Goal: Task Accomplishment & Management: Use online tool/utility

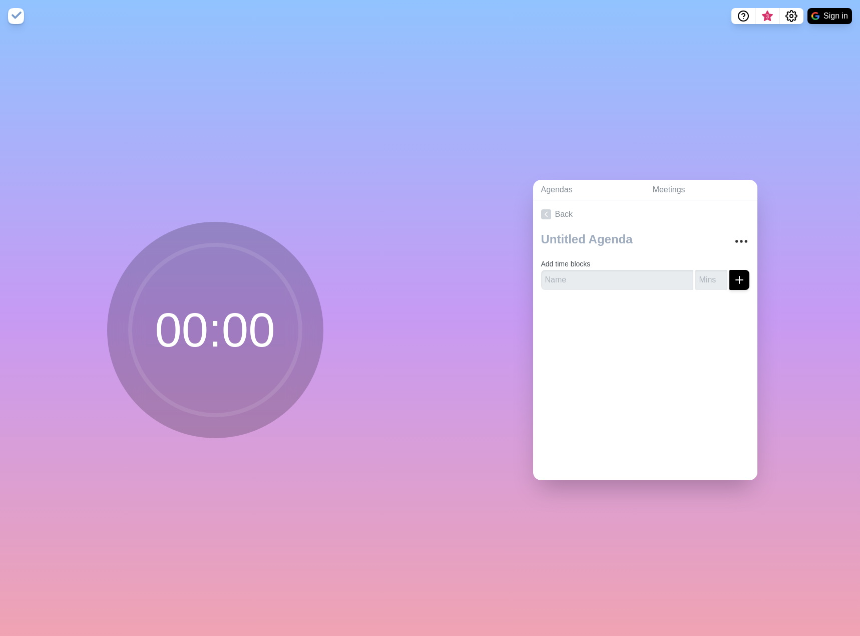
click at [750, 156] on div "Agendas Meetings Back Add time blocks" at bounding box center [645, 334] width 430 height 604
click at [640, 274] on input "text" at bounding box center [617, 280] width 152 height 20
click at [310, 200] on div "00 : 00" at bounding box center [215, 334] width 430 height 604
click at [226, 266] on circle at bounding box center [215, 330] width 170 height 170
click at [13, 19] on img at bounding box center [16, 16] width 16 height 16
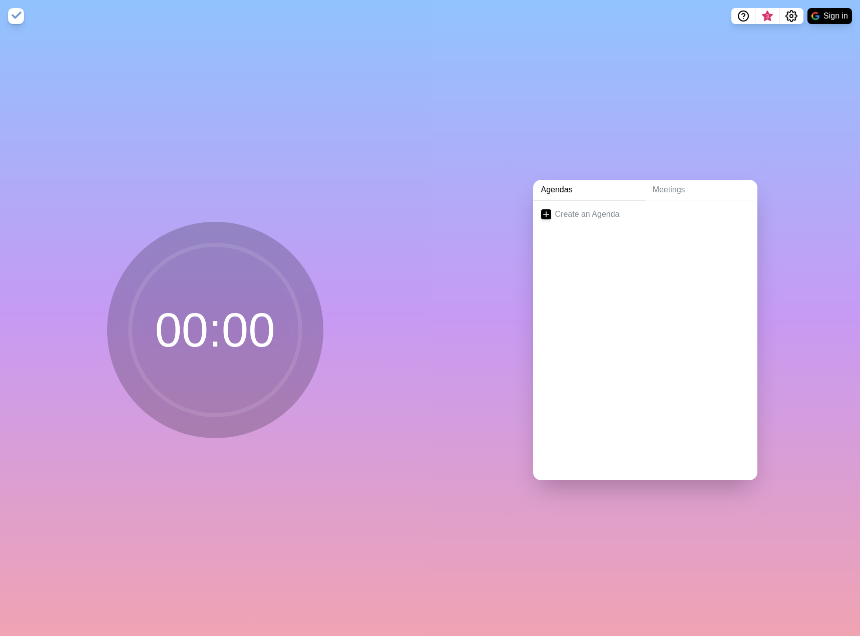
click at [13, 19] on img at bounding box center [16, 16] width 16 height 16
click at [573, 212] on link "Create an Agenda" at bounding box center [645, 214] width 224 height 28
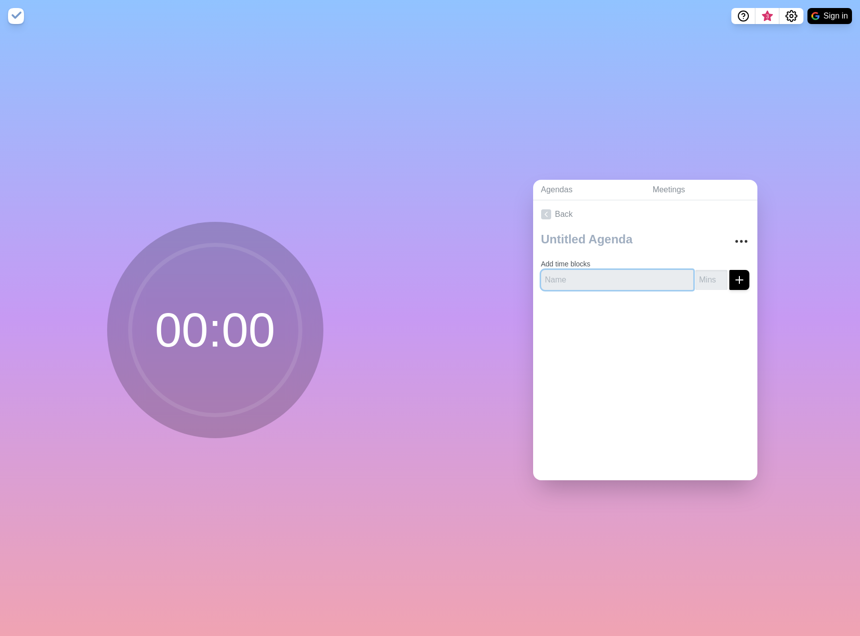
click at [605, 283] on input "text" at bounding box center [617, 280] width 152 height 20
drag, startPoint x: 629, startPoint y: 143, endPoint x: 688, endPoint y: 104, distance: 71.1
click at [629, 143] on div "Agendas Meetings Back Add time blocks" at bounding box center [645, 334] width 430 height 604
click at [590, 280] on input "text" at bounding box center [617, 280] width 152 height 20
type input "W"
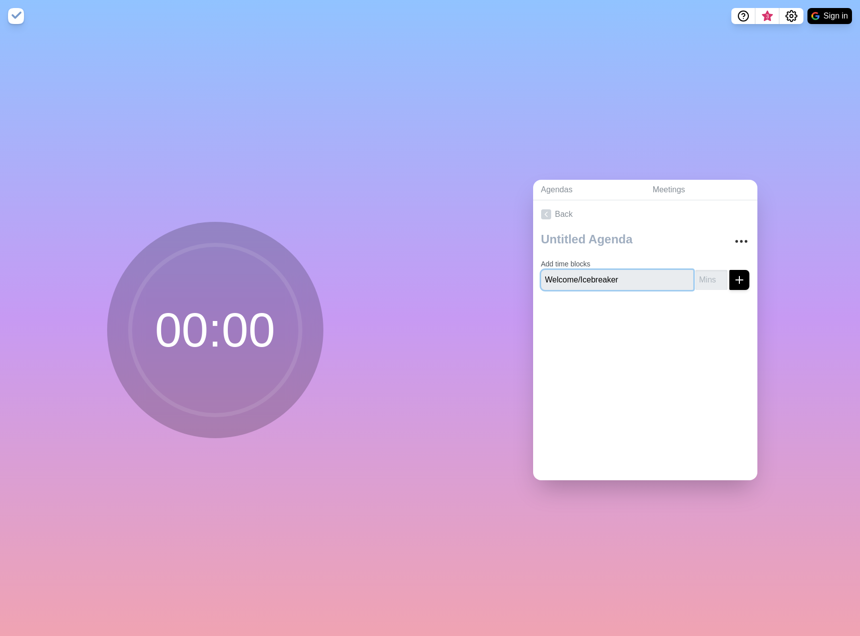
type input "Welcome/Icebreaker"
click at [696, 273] on input "number" at bounding box center [711, 280] width 32 height 20
click at [707, 273] on input "1" at bounding box center [711, 280] width 32 height 20
click at [707, 273] on input "2" at bounding box center [711, 280] width 32 height 20
click at [708, 272] on input "3" at bounding box center [711, 280] width 32 height 20
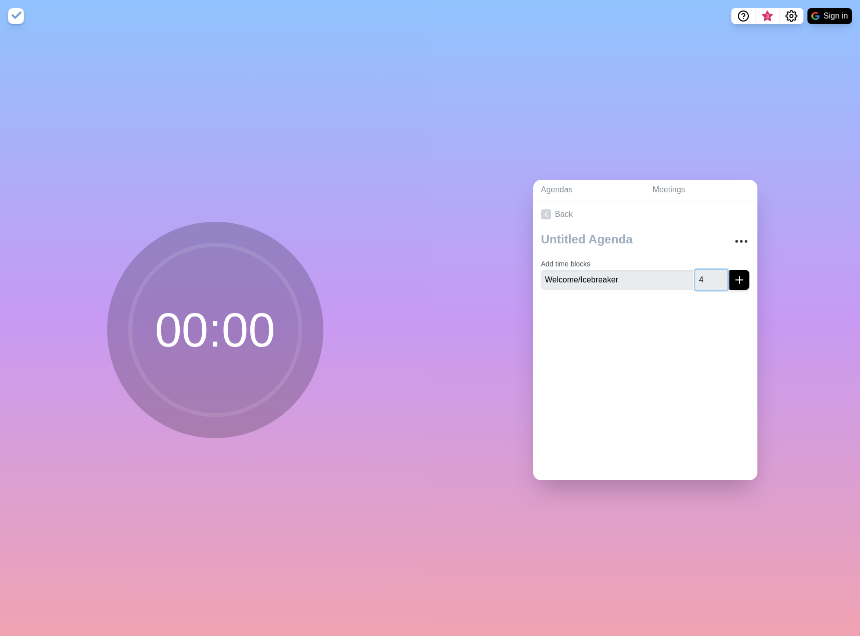
click at [708, 272] on input "4" at bounding box center [711, 280] width 32 height 20
type input "5"
click at [710, 272] on input "5" at bounding box center [711, 280] width 32 height 20
click at [739, 276] on line "submit" at bounding box center [739, 279] width 0 height 7
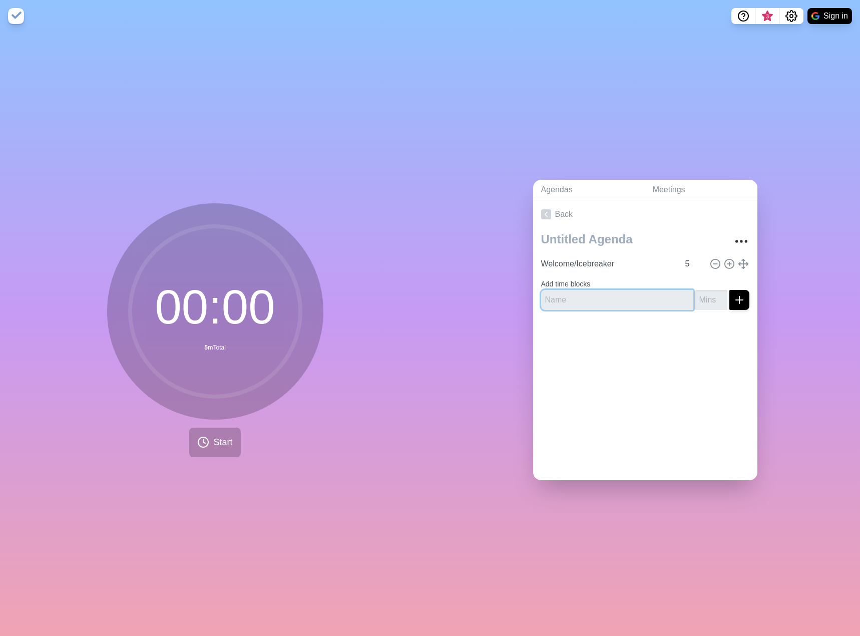
click at [608, 300] on input "text" at bounding box center [617, 300] width 152 height 20
type input "Ground Rules"
click at [702, 298] on input "number" at bounding box center [711, 300] width 32 height 20
type input "5"
click at [729, 290] on button "submit" at bounding box center [739, 300] width 20 height 20
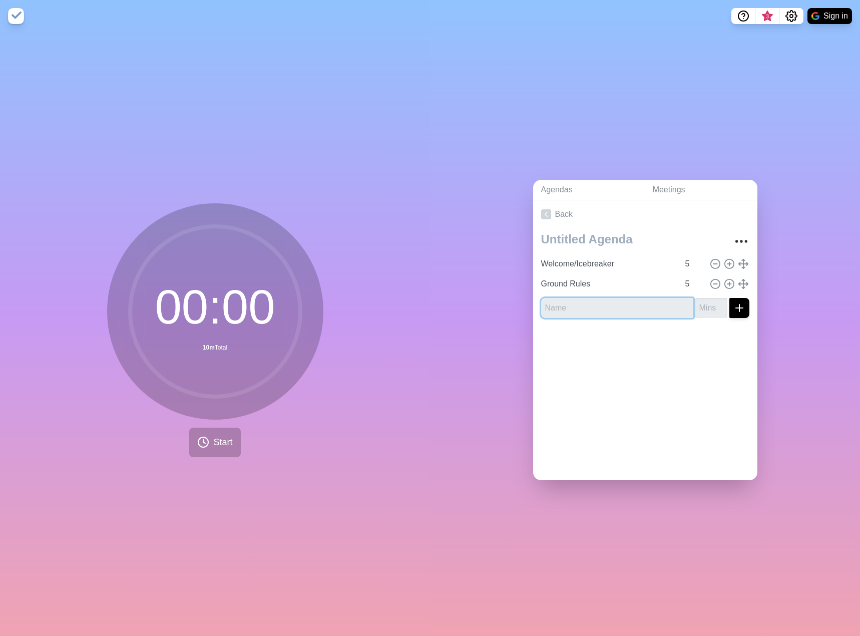
click at [620, 305] on input "text" at bounding box center [617, 308] width 152 height 20
click at [301, 423] on div "00 : 00 10m Total Start" at bounding box center [215, 330] width 216 height 254
click at [577, 269] on input "Welcome/Icebreaker" at bounding box center [608, 264] width 142 height 20
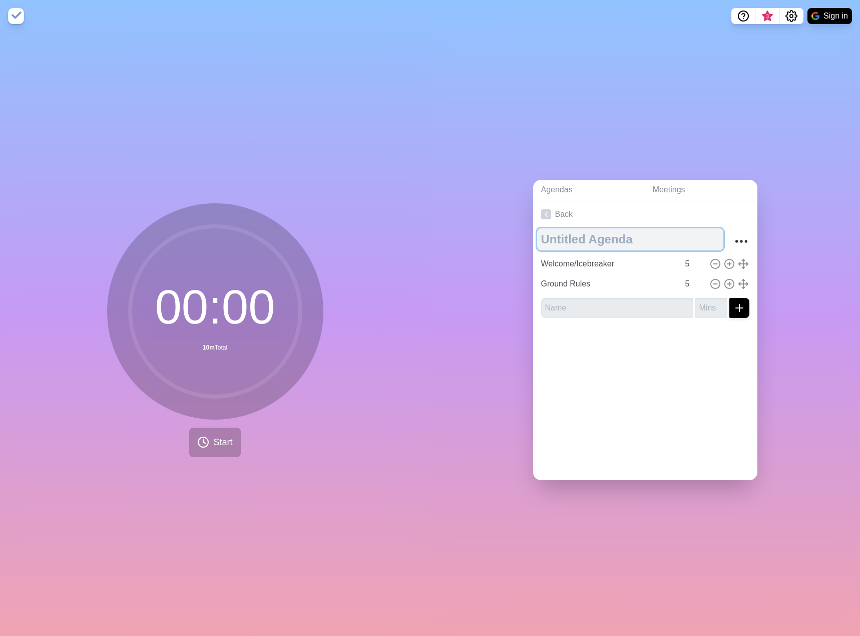
click at [612, 228] on textarea at bounding box center [630, 239] width 186 height 22
type textarea "Early Adopters Retrospective"
drag, startPoint x: 554, startPoint y: 378, endPoint x: 551, endPoint y: 326, distance: 52.6
click at [554, 379] on div "Back Early Adopters Retrospective Welcome/Icebreaker 5 Ground Rules 5" at bounding box center [645, 340] width 224 height 280
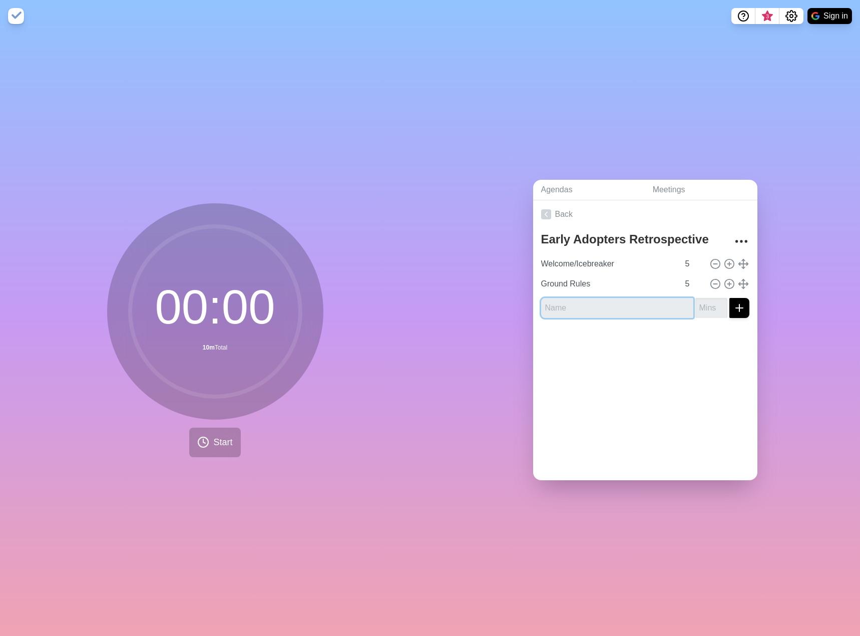
click at [562, 309] on input "text" at bounding box center [617, 308] width 152 height 20
type input "r"
type input "Review Survey Results"
click at [604, 350] on div at bounding box center [645, 346] width 224 height 40
click at [696, 305] on input "number" at bounding box center [711, 308] width 32 height 20
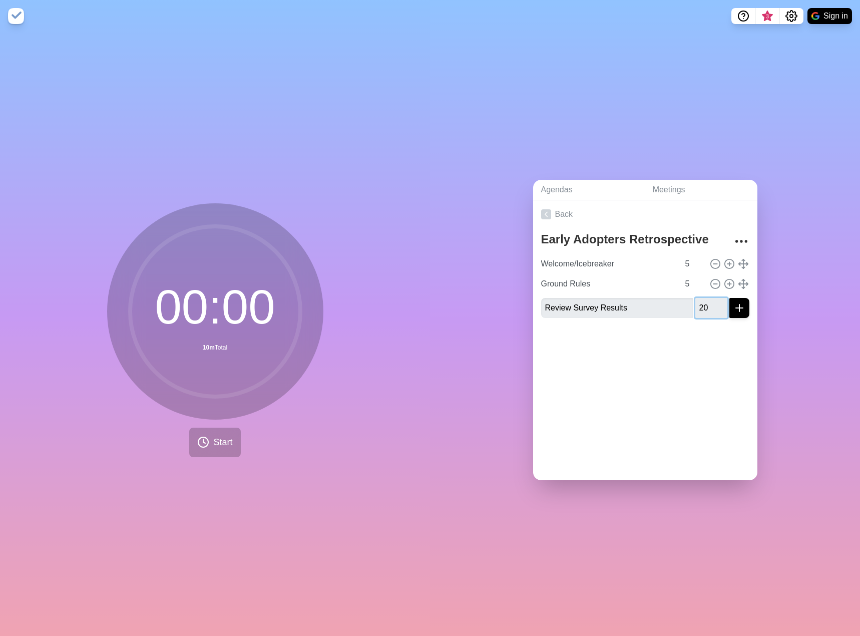
type input "20"
click at [733, 303] on icon "submit" at bounding box center [739, 308] width 12 height 12
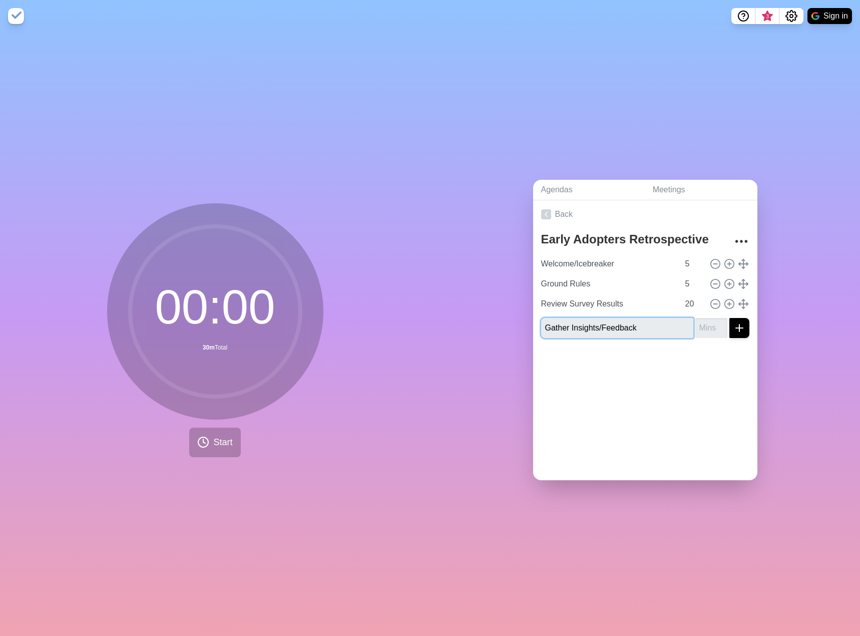
type input "Gather Insights/Feedback"
click at [695, 322] on input "number" at bounding box center [711, 328] width 32 height 20
type input "30"
click at [729, 318] on button "submit" at bounding box center [739, 328] width 20 height 20
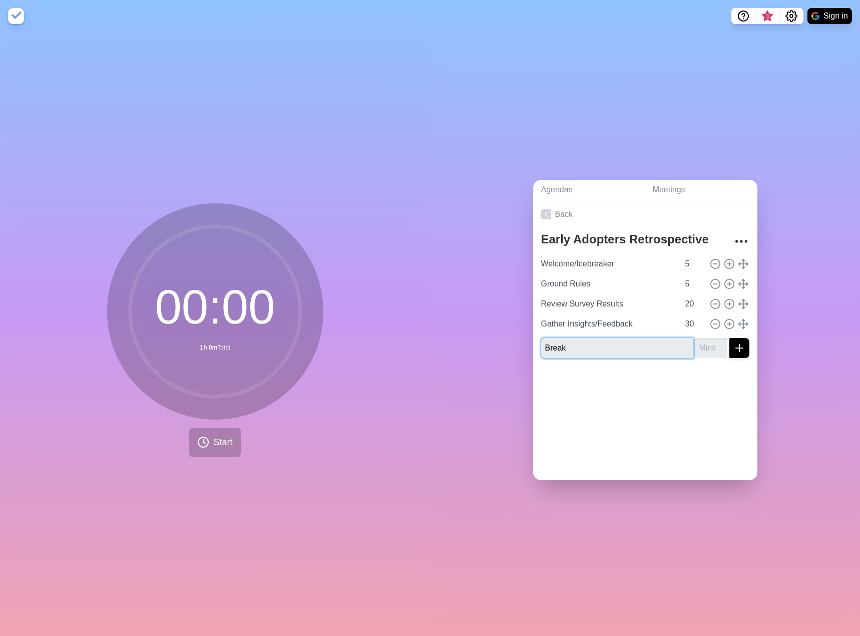
type input "Break"
click at [697, 338] on input "number" at bounding box center [711, 348] width 32 height 20
type input "5"
click at [729, 338] on button "submit" at bounding box center [739, 348] width 20 height 20
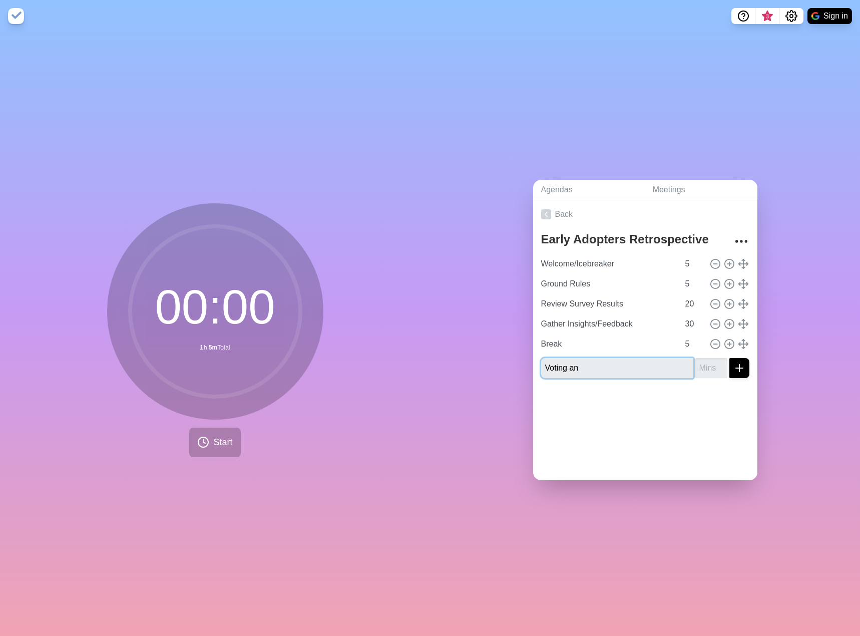
type input "Voting an"
click at [602, 305] on input "Review Survey Results" at bounding box center [608, 304] width 142 height 20
click at [710, 302] on icon at bounding box center [715, 303] width 11 height 11
type input "Gather Insights/Feedback"
type input "30"
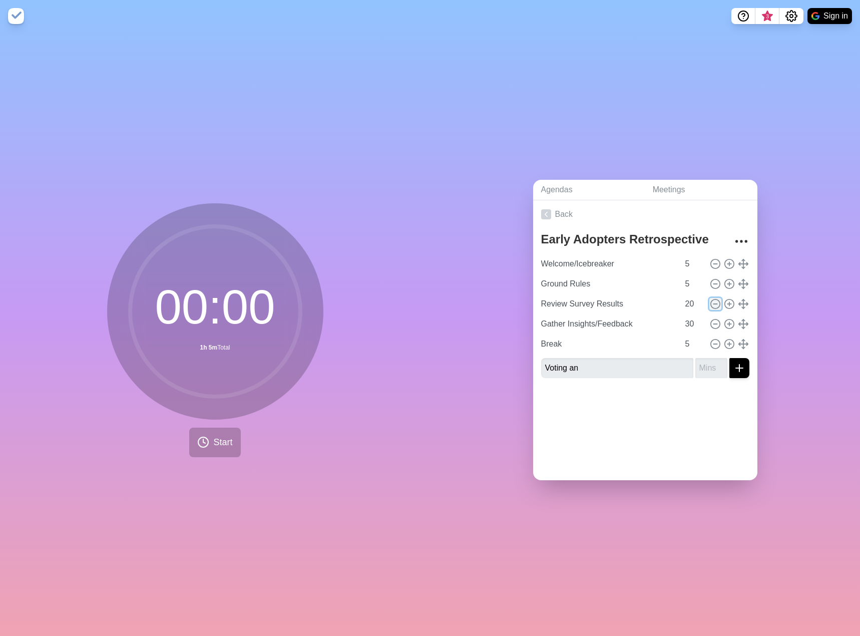
type input "Break"
type input "5"
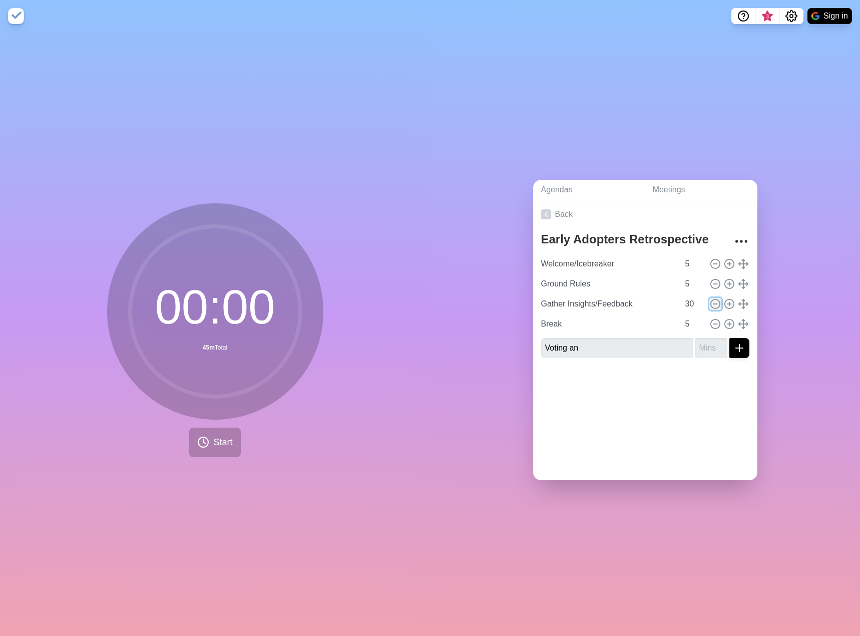
click at [710, 302] on icon at bounding box center [715, 303] width 11 height 11
type input "Break"
type input "5"
click at [710, 302] on icon at bounding box center [715, 303] width 11 height 11
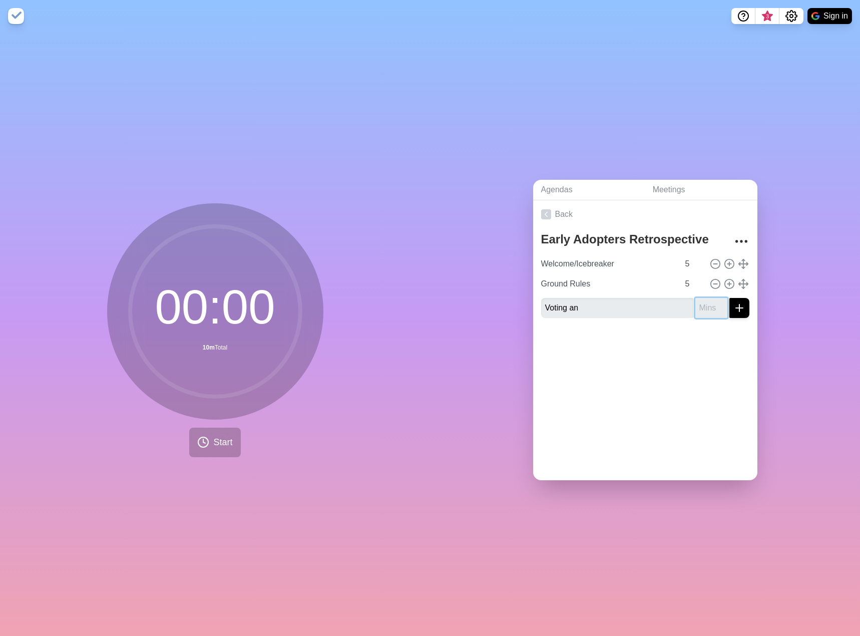
click at [701, 302] on input "number" at bounding box center [711, 308] width 32 height 20
type input "Voting and Action"
click at [718, 362] on div "Back Early Adopters Retrospective Welcome/Icebreaker 5 Ground Rules 5" at bounding box center [645, 340] width 224 height 280
click at [733, 242] on icon "More" at bounding box center [741, 241] width 16 height 16
click at [675, 408] on div "Back Early Adopters Retrospective Clear time blocks Duplicate agenda Delete age…" at bounding box center [645, 340] width 224 height 280
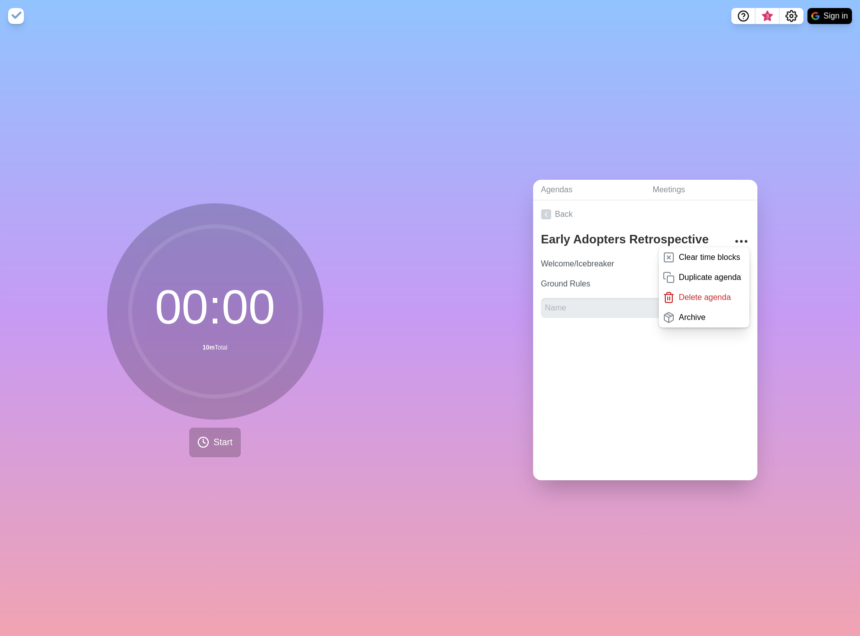
click at [554, 318] on div "Early Adopters Retrospective Clear time blocks Duplicate agenda Delete agenda A…" at bounding box center [645, 277] width 224 height 98
click at [560, 308] on input "text" at bounding box center [617, 308] width 152 height 20
type input "r"
type input "E"
type input "Review Survey Results"
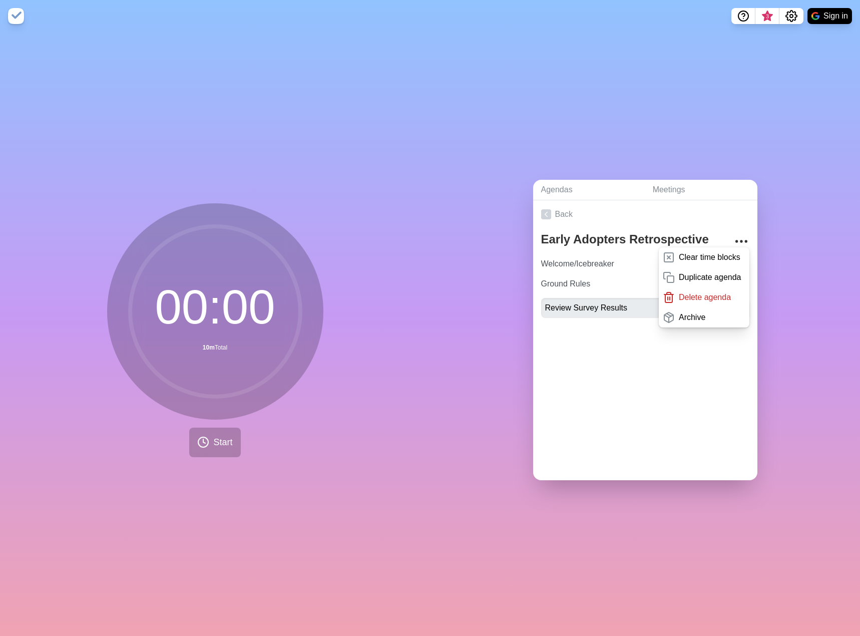
click at [641, 391] on div "Back Early Adopters Retrospective Clear time blocks Duplicate agenda Delete age…" at bounding box center [645, 340] width 224 height 280
click at [672, 355] on div at bounding box center [645, 346] width 224 height 40
click at [685, 229] on textarea "Early Adopters Retrospective" at bounding box center [630, 239] width 186 height 22
click at [698, 351] on div at bounding box center [645, 346] width 224 height 40
click at [733, 233] on icon "More" at bounding box center [741, 241] width 16 height 16
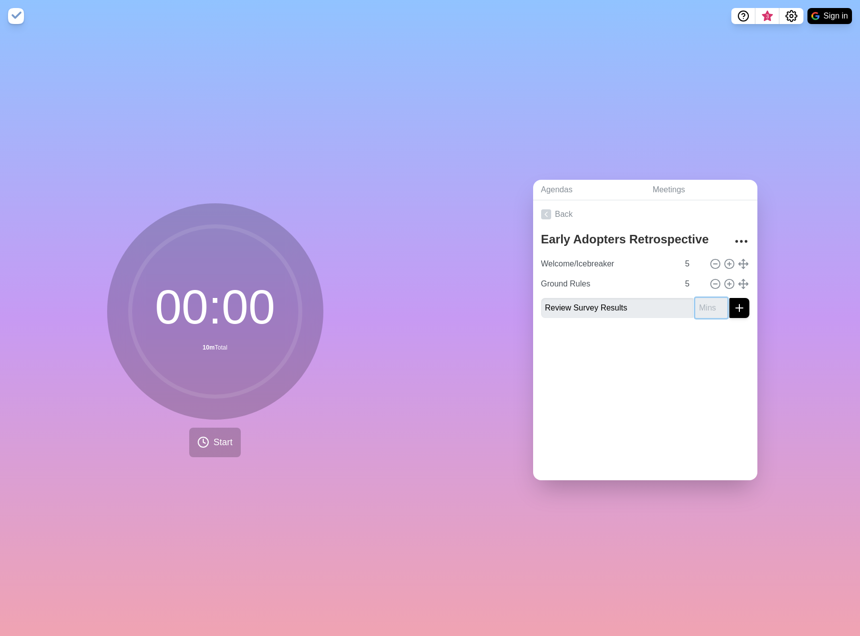
click at [697, 303] on input "number" at bounding box center [711, 308] width 32 height 20
type input "15"
click at [729, 298] on button "submit" at bounding box center [739, 308] width 20 height 20
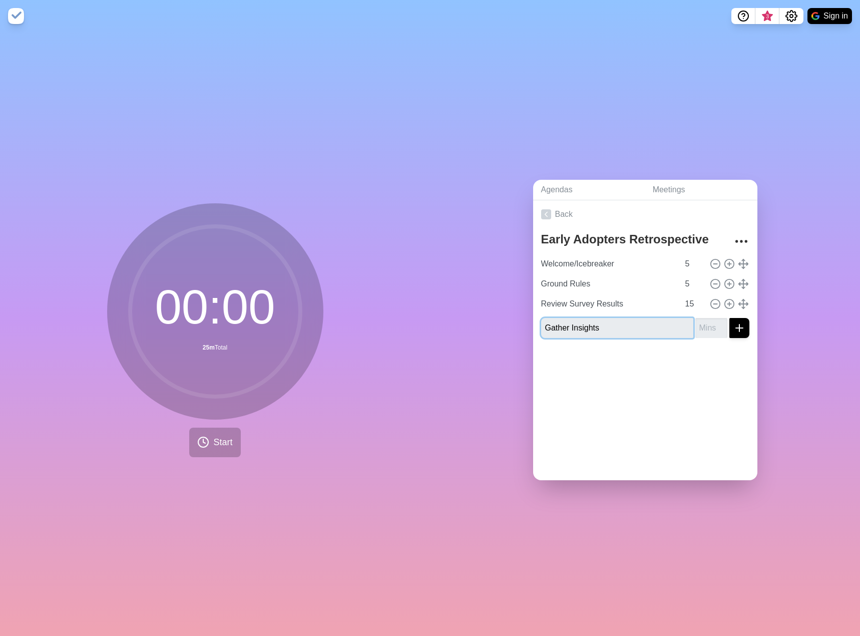
type input "Gather Insights"
type input "30"
click at [729, 318] on button "submit" at bounding box center [739, 328] width 20 height 20
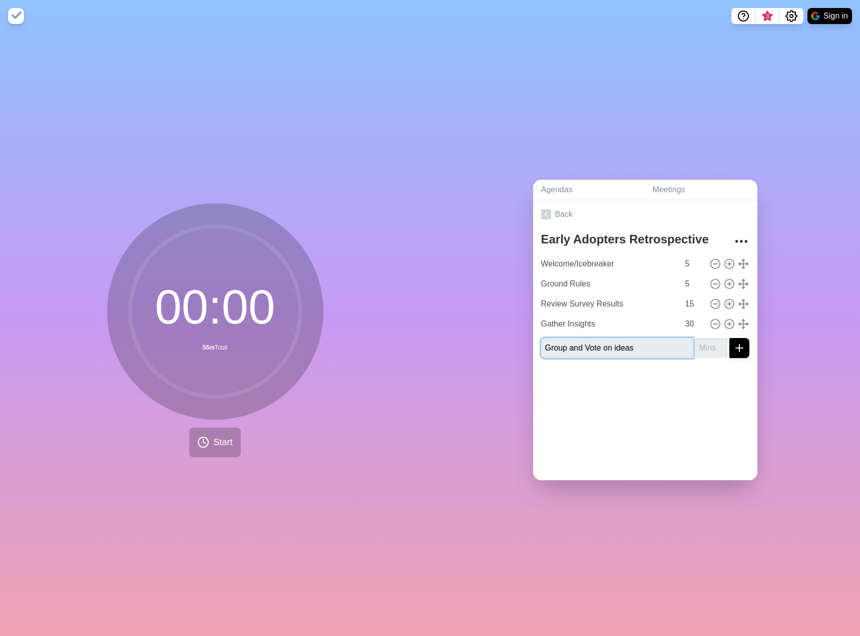
type input "Group and Vote on ideas"
type input "10"
click at [729, 338] on button "submit" at bounding box center [739, 348] width 20 height 20
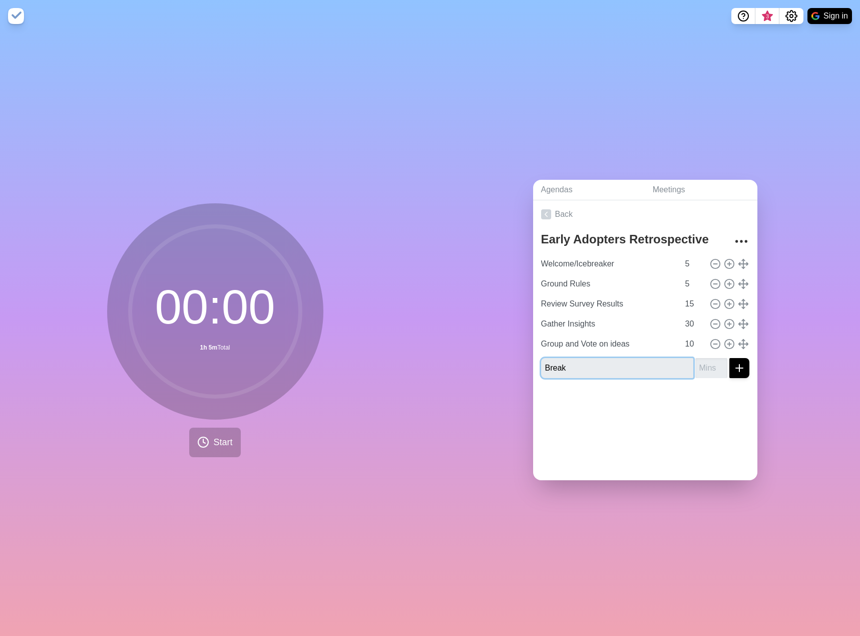
type input "Break"
type input "5"
click at [729, 358] on button "submit" at bounding box center [739, 368] width 20 height 20
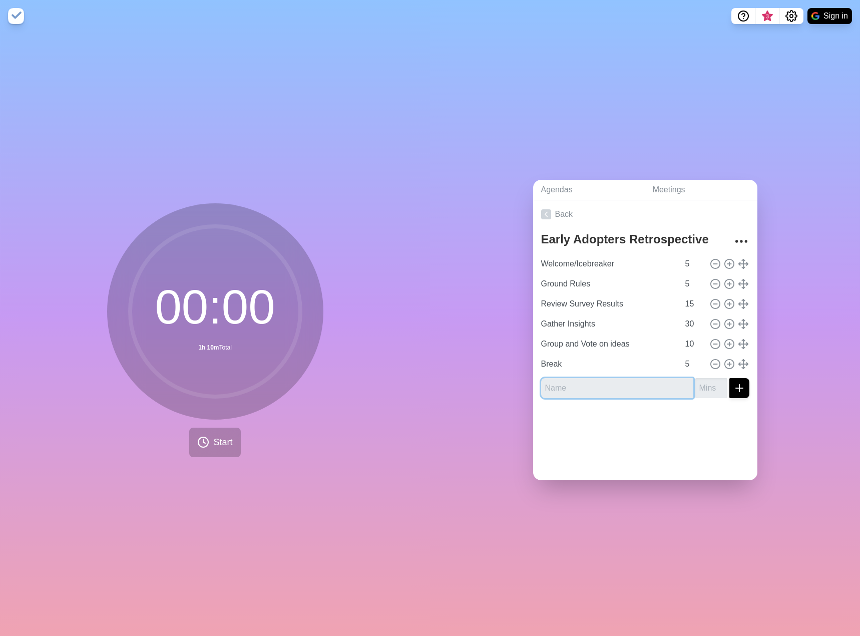
click at [605, 391] on input "text" at bounding box center [617, 388] width 152 height 20
type input "Action Items"
type input "20"
click at [729, 378] on button "submit" at bounding box center [739, 388] width 20 height 20
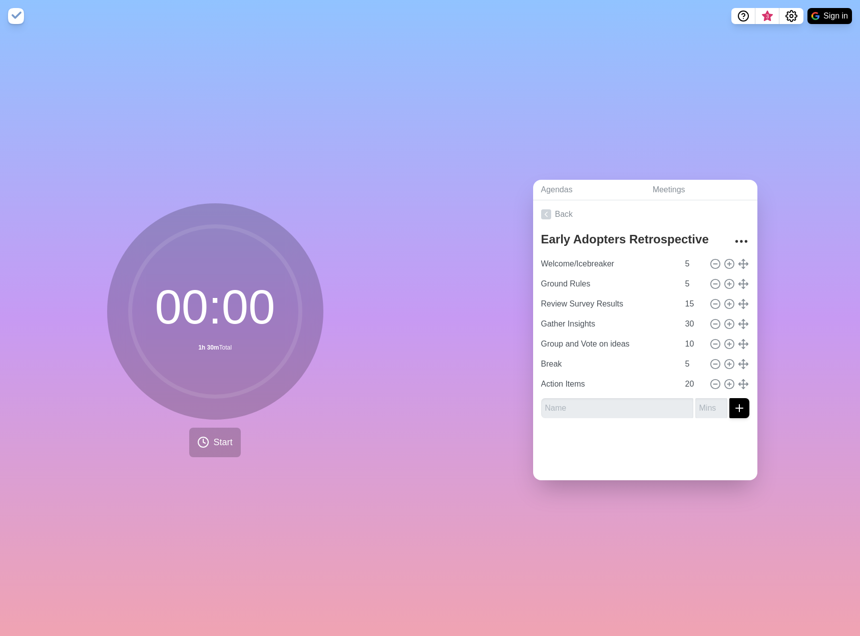
click at [610, 452] on div at bounding box center [645, 446] width 224 height 40
click at [724, 111] on div "Agendas Meetings Back Early Adopters Retrospective Welcome/Icebreaker 5 Ground …" at bounding box center [645, 334] width 430 height 604
click at [214, 437] on span "Start" at bounding box center [222, 442] width 19 height 14
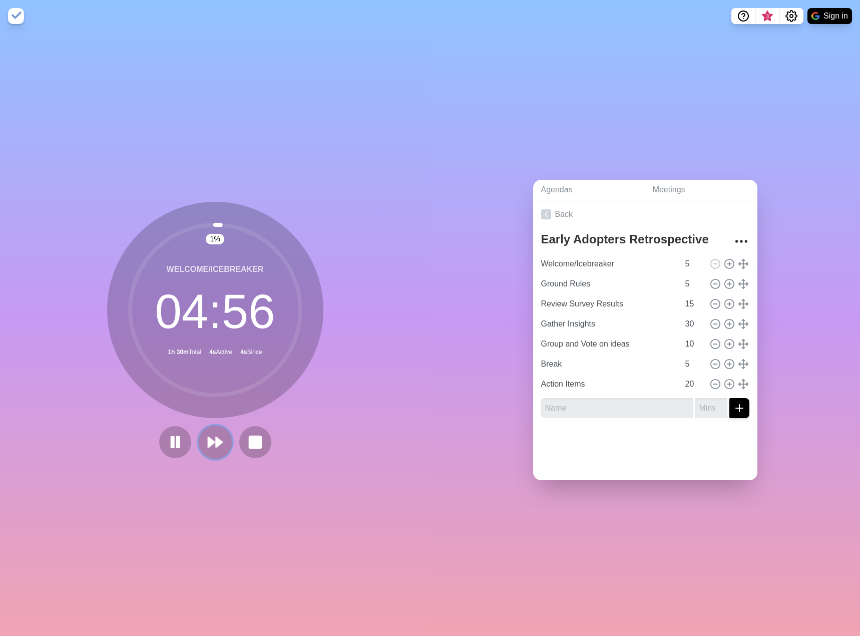
click at [219, 442] on icon at bounding box center [215, 441] width 17 height 17
click at [797, 11] on icon "Settings" at bounding box center [791, 16] width 12 height 12
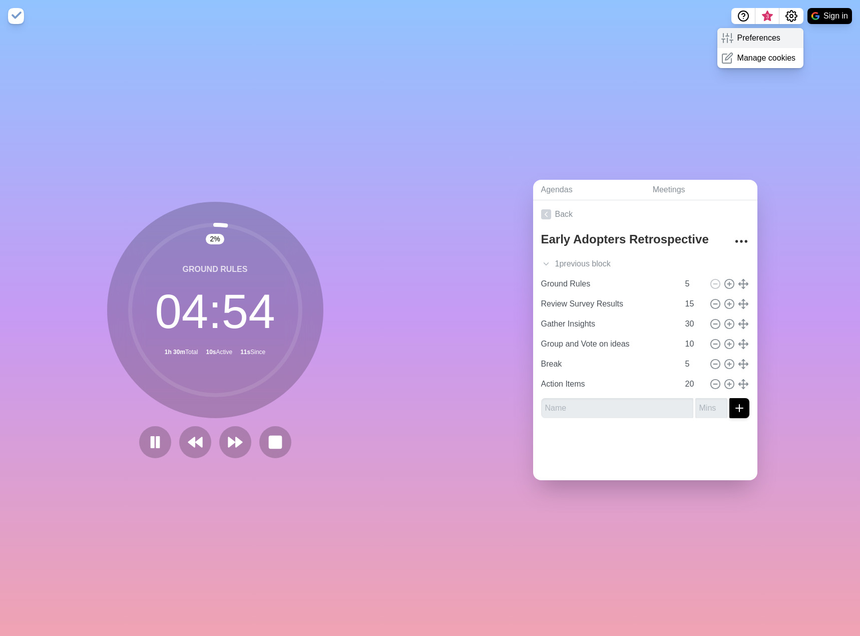
click at [765, 41] on p "Preferences" at bounding box center [758, 38] width 43 height 12
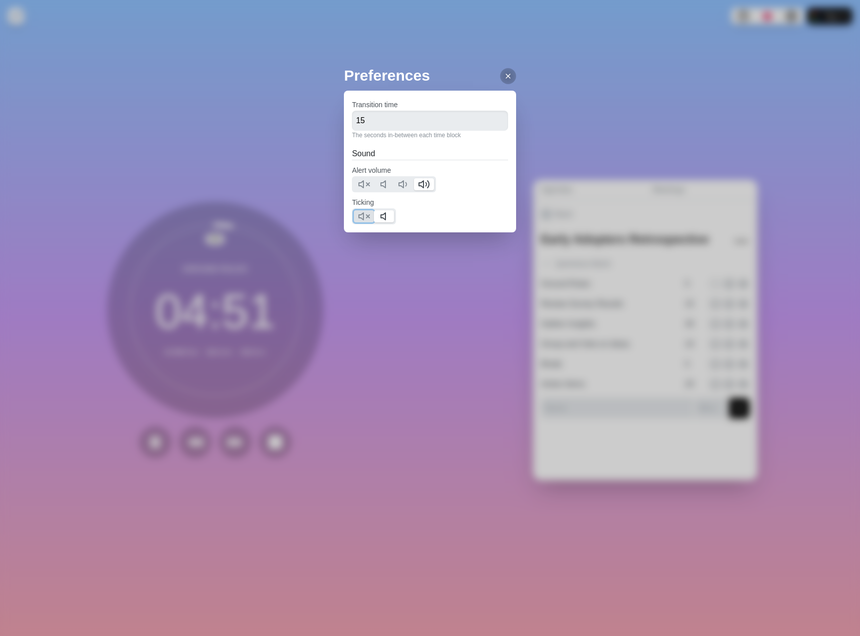
click at [365, 217] on icon at bounding box center [364, 216] width 12 height 12
click at [364, 183] on icon at bounding box center [364, 184] width 12 height 12
click at [506, 77] on line at bounding box center [508, 76] width 4 height 4
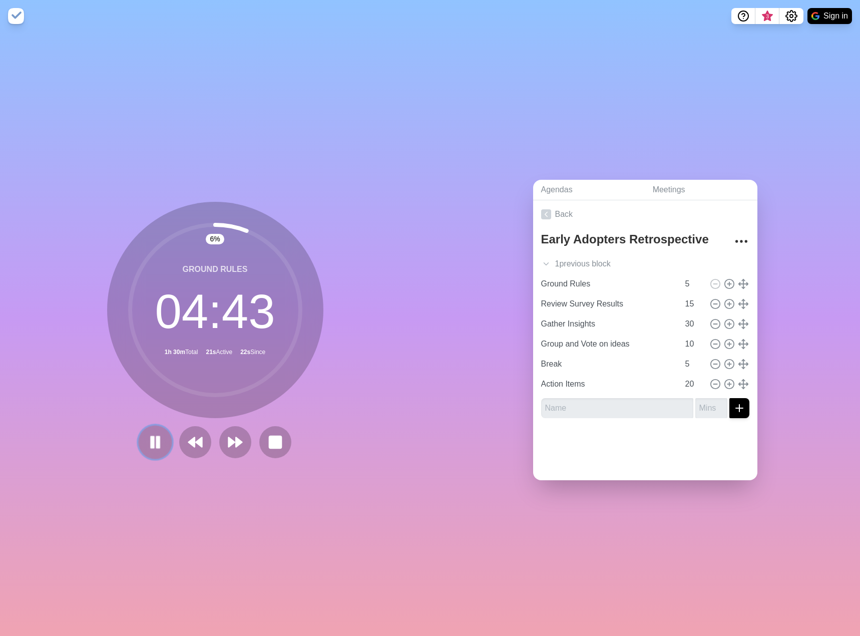
click at [156, 437] on rect at bounding box center [157, 441] width 3 height 11
click at [273, 440] on rect at bounding box center [275, 441] width 13 height 13
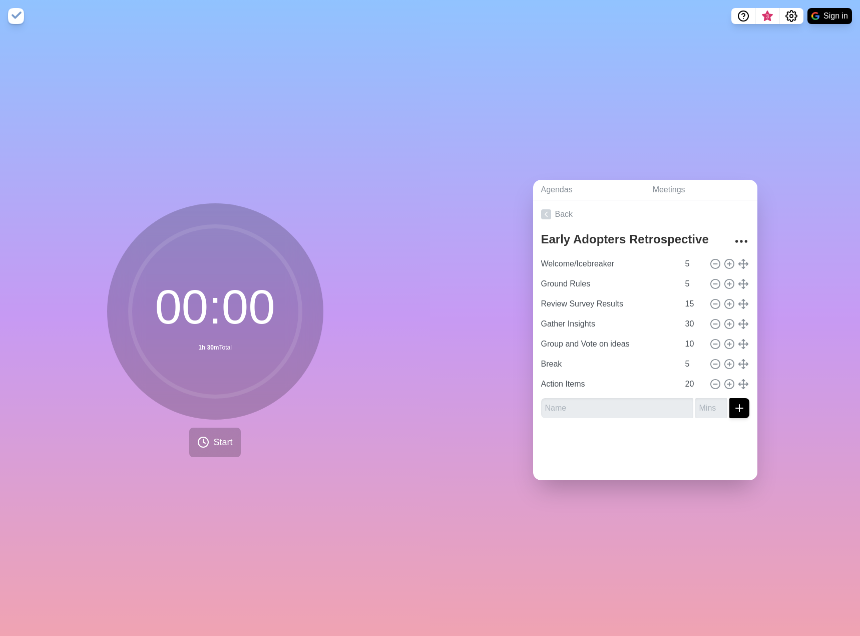
click at [637, 98] on div "Agendas Meetings Back Early Adopters Retrospective Welcome/Icebreaker 5 Ground …" at bounding box center [645, 334] width 430 height 604
click at [17, 14] on img at bounding box center [16, 16] width 16 height 16
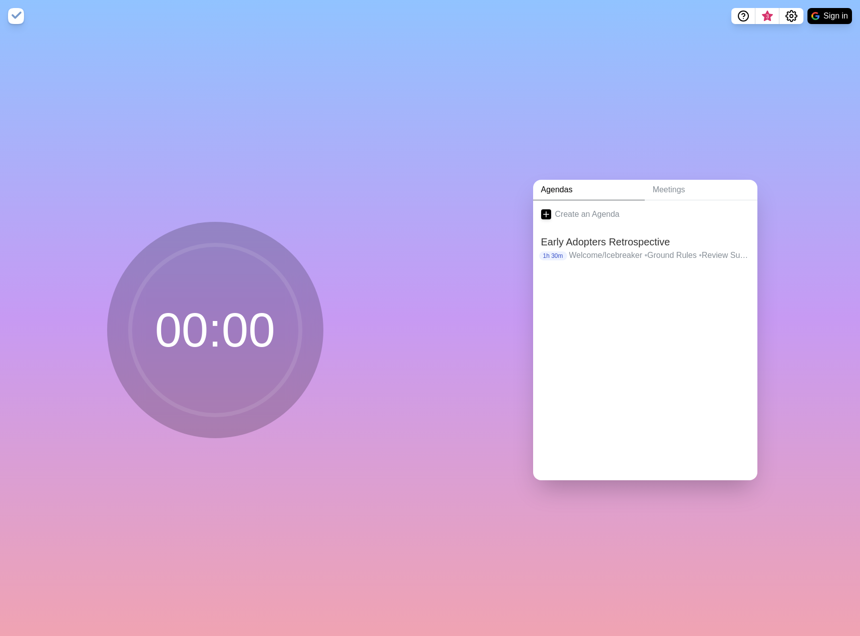
click at [18, 16] on img at bounding box center [16, 16] width 16 height 16
click at [18, 12] on img at bounding box center [16, 16] width 16 height 16
click at [21, 22] on img at bounding box center [16, 16] width 16 height 16
click at [606, 249] on p "Welcome/Icebreaker • Ground Rules • Review Survey Results • Gather Insights • G…" at bounding box center [659, 255] width 180 height 12
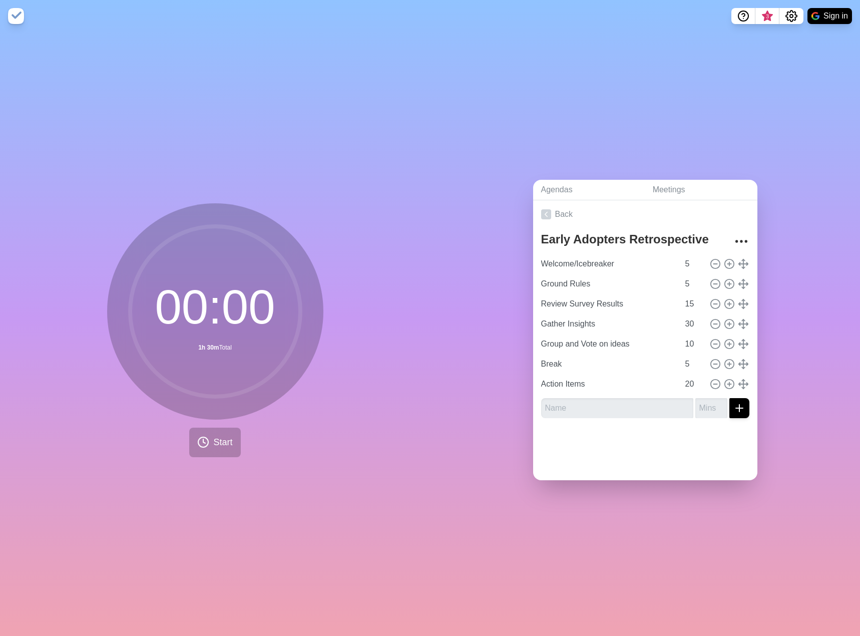
click at [15, 15] on img at bounding box center [16, 16] width 16 height 16
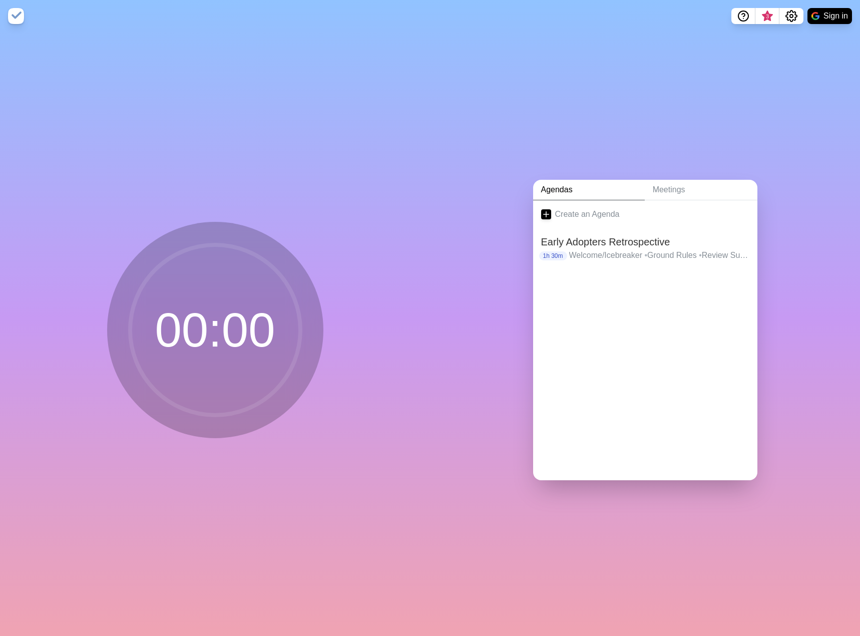
click at [278, 368] on circle at bounding box center [215, 330] width 170 height 170
click at [219, 361] on circle at bounding box center [215, 330] width 170 height 170
drag, startPoint x: 213, startPoint y: 354, endPoint x: 45, endPoint y: 66, distance: 333.7
click at [213, 353] on circle at bounding box center [215, 330] width 170 height 170
click at [15, 12] on img at bounding box center [16, 16] width 16 height 16
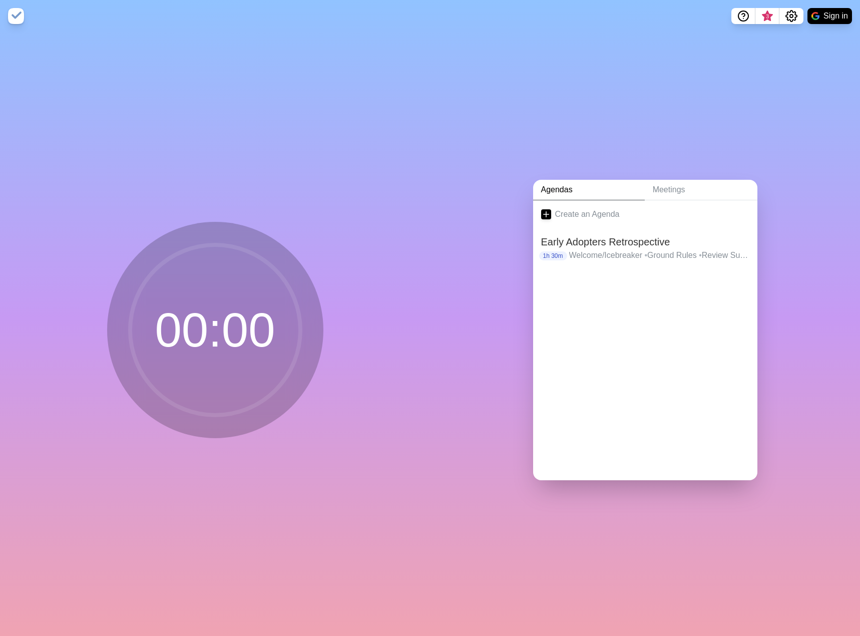
click at [12, 17] on img at bounding box center [16, 16] width 16 height 16
click at [582, 250] on p "Welcome/Icebreaker • Ground Rules • Review Survey Results • Gather Insights • G…" at bounding box center [659, 255] width 180 height 12
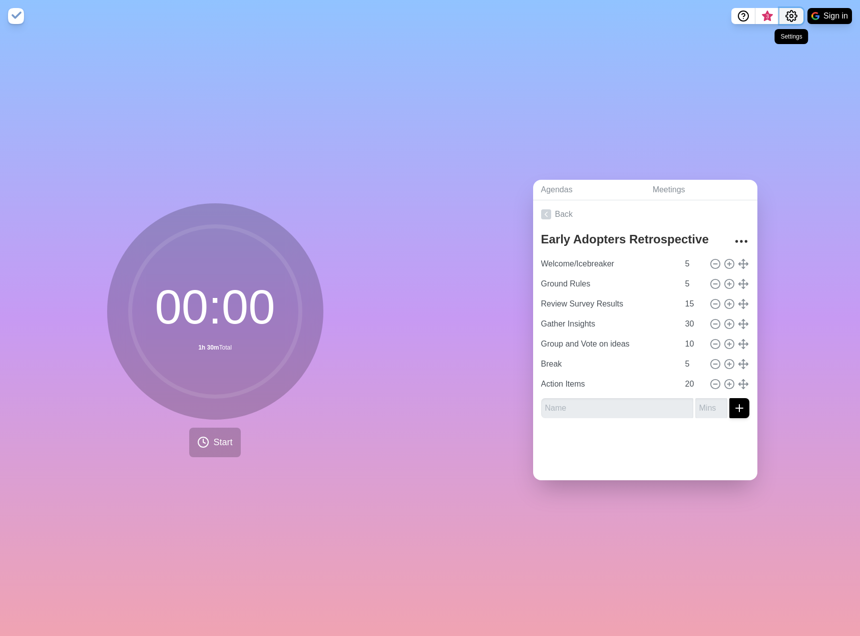
click at [792, 13] on icon "Settings" at bounding box center [791, 16] width 12 height 12
click at [760, 22] on span "3" at bounding box center [767, 19] width 16 height 21
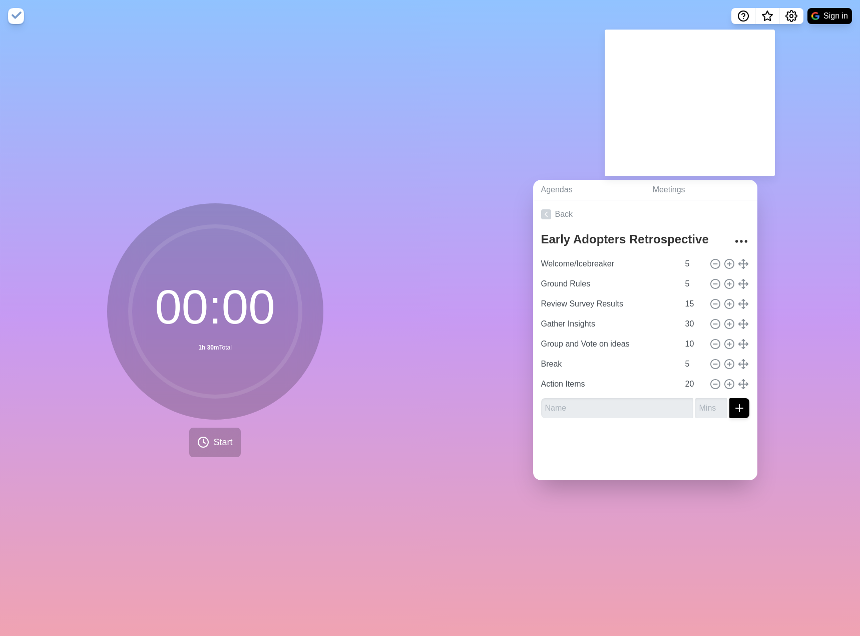
click at [813, 135] on div "Agendas Meetings Back Early Adopters Retrospective Welcome/Icebreaker 5 Ground …" at bounding box center [645, 334] width 430 height 604
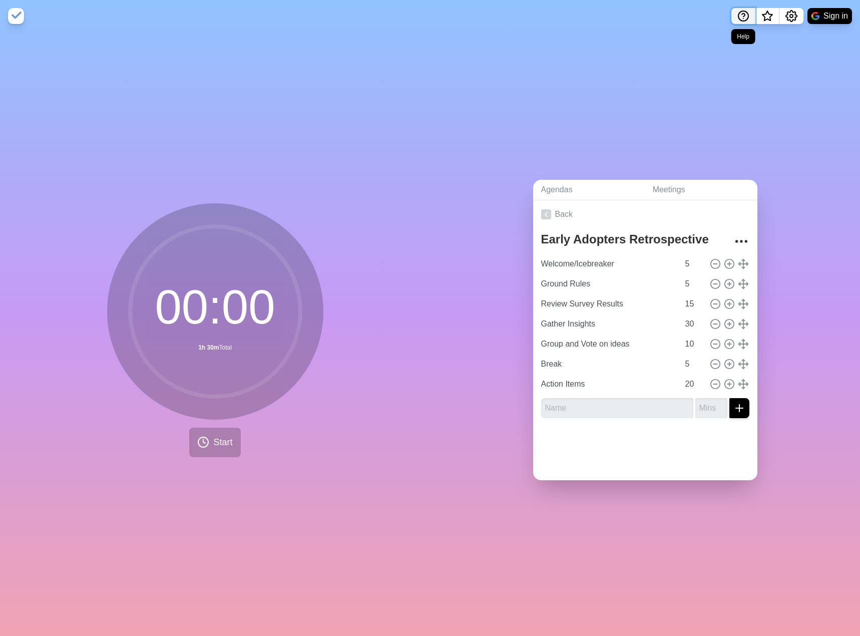
click at [733, 18] on button "Help" at bounding box center [743, 16] width 24 height 16
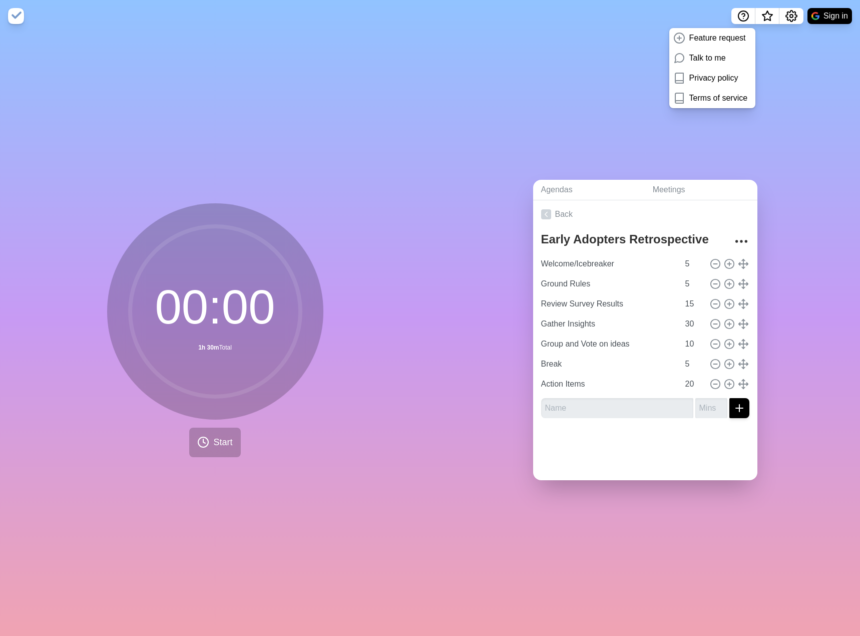
click at [597, 76] on div "Agendas Meetings Back Early Adopters Retrospective Welcome/Icebreaker 5 Ground …" at bounding box center [645, 334] width 430 height 604
click at [782, 347] on div "Agendas Meetings Back Early Adopters Retrospective Welcome/Icebreaker 5 Ground …" at bounding box center [645, 334] width 430 height 604
click at [645, 192] on link "Meetings" at bounding box center [701, 190] width 113 height 21
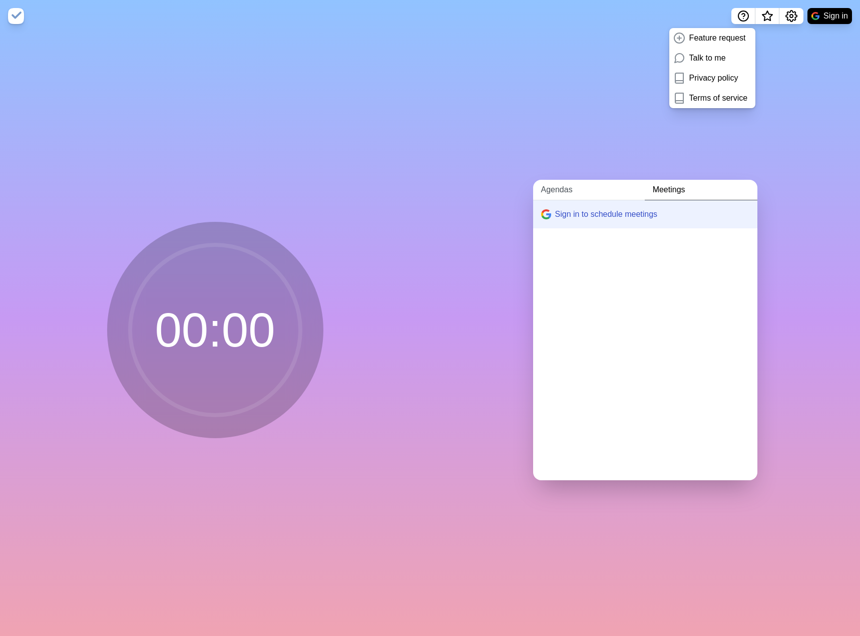
click at [580, 193] on link "Agendas" at bounding box center [589, 190] width 112 height 21
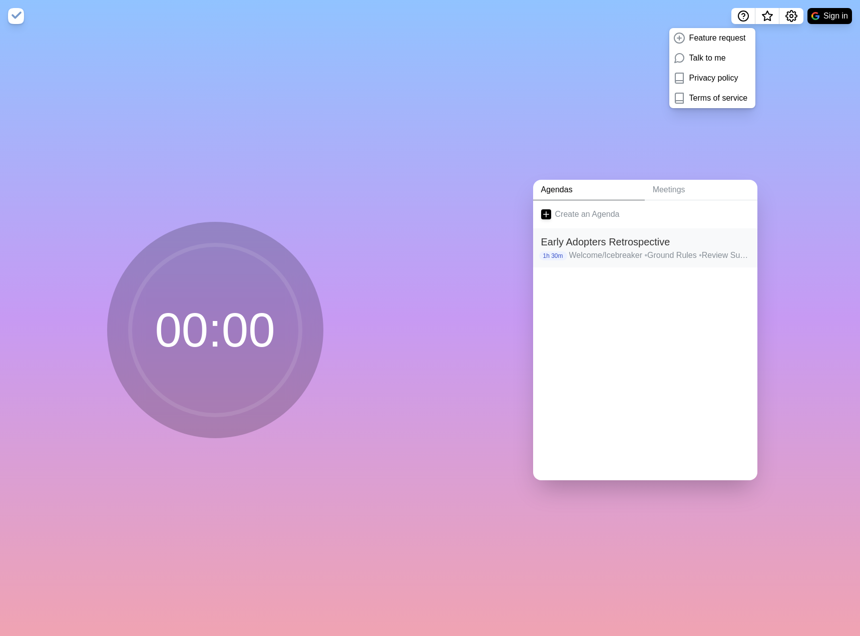
click at [577, 254] on p "Welcome/Icebreaker • Ground Rules • Review Survey Results • Gather Insights • G…" at bounding box center [659, 255] width 180 height 12
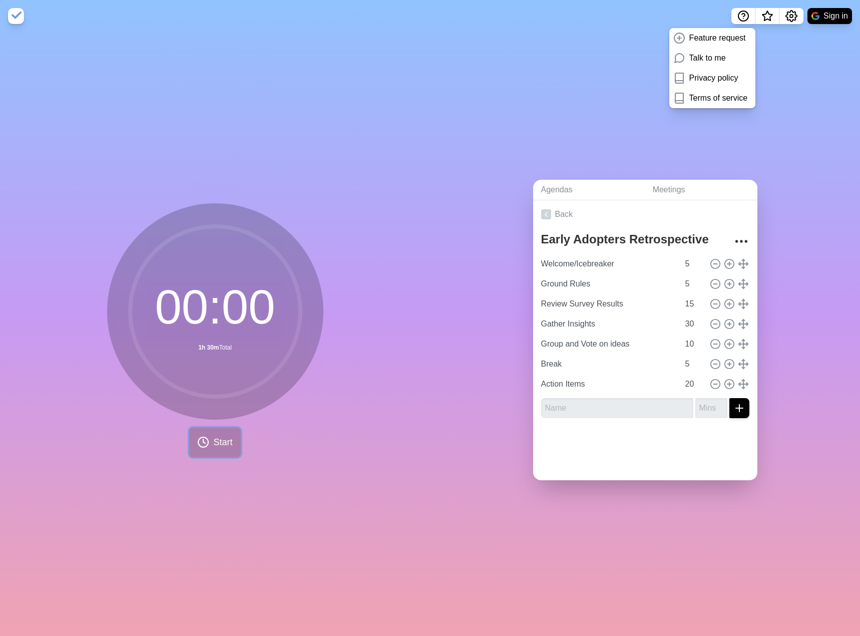
click at [197, 436] on icon at bounding box center [203, 442] width 12 height 12
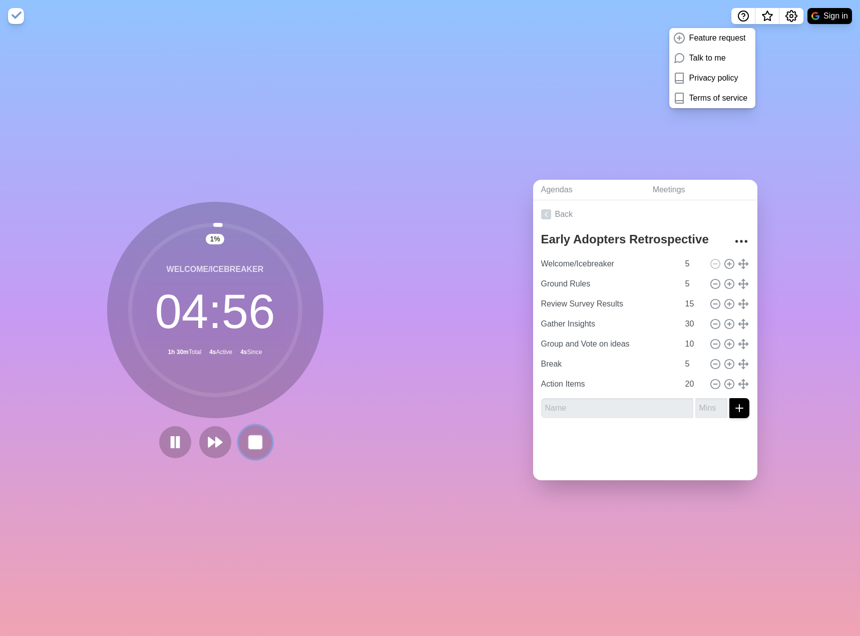
click at [252, 436] on rect at bounding box center [255, 441] width 13 height 13
